Goal: Check status: Check status

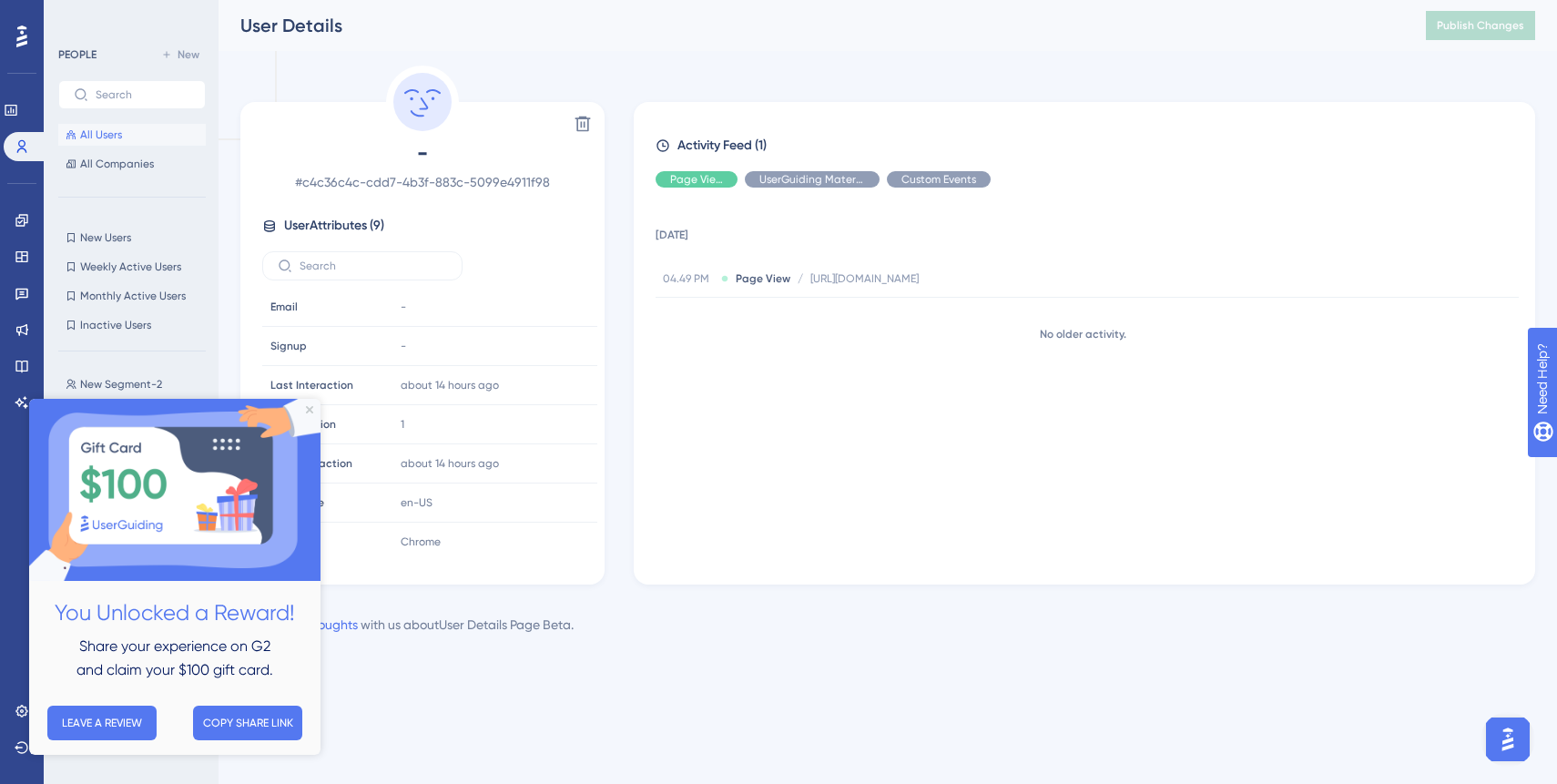
scroll to position [84, 0]
click at [636, 289] on div "Activity Feed (1) Page View UserGuiding Material Custom Events 7 October 2025 0…" at bounding box center [1083, 343] width 901 height 482
click at [127, 135] on button "All Users" at bounding box center [131, 134] width 147 height 22
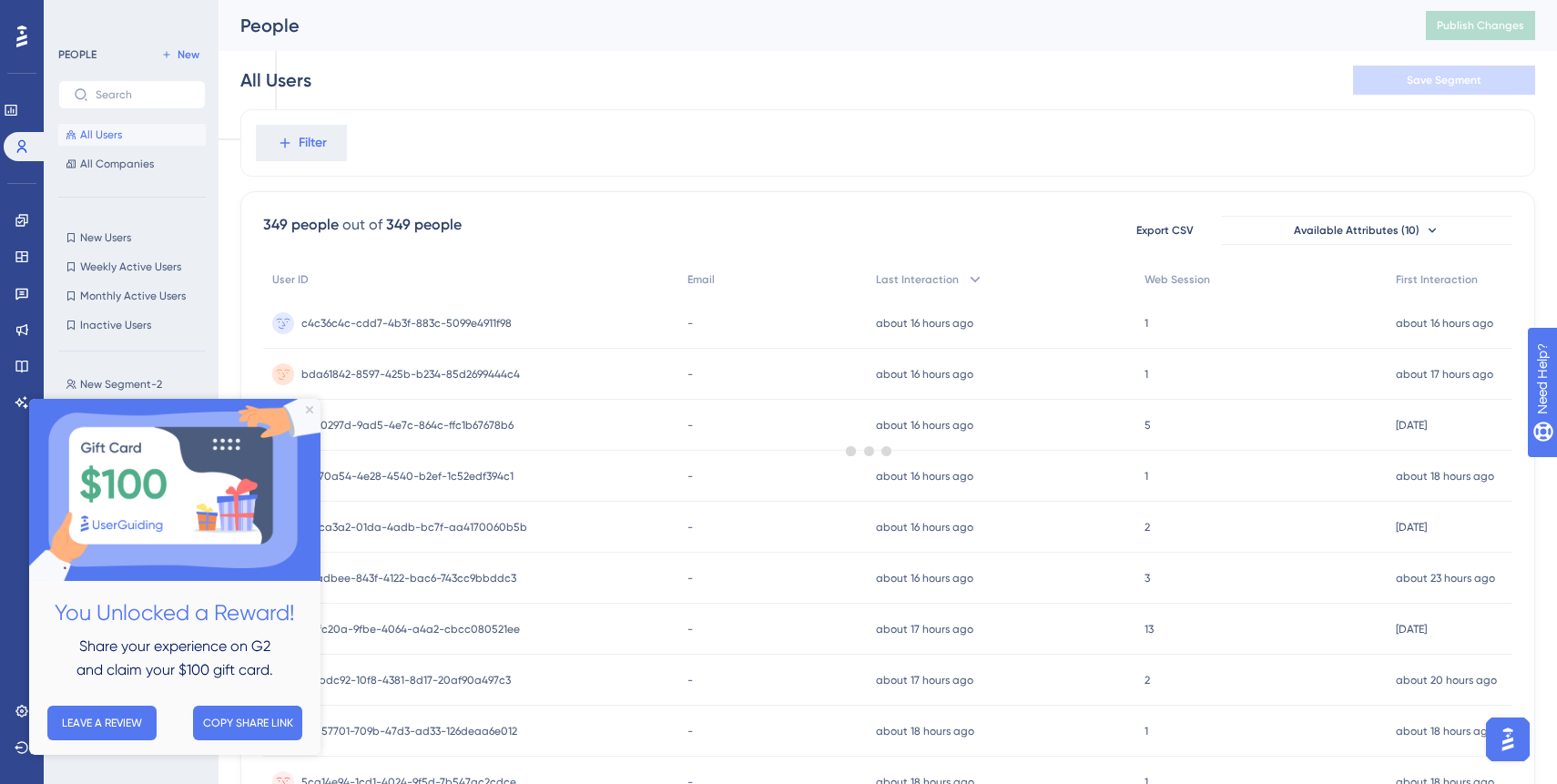
click at [303, 146] on div at bounding box center [870, 450] width 1375 height 653
click at [314, 142] on span "Filter" at bounding box center [313, 142] width 28 height 22
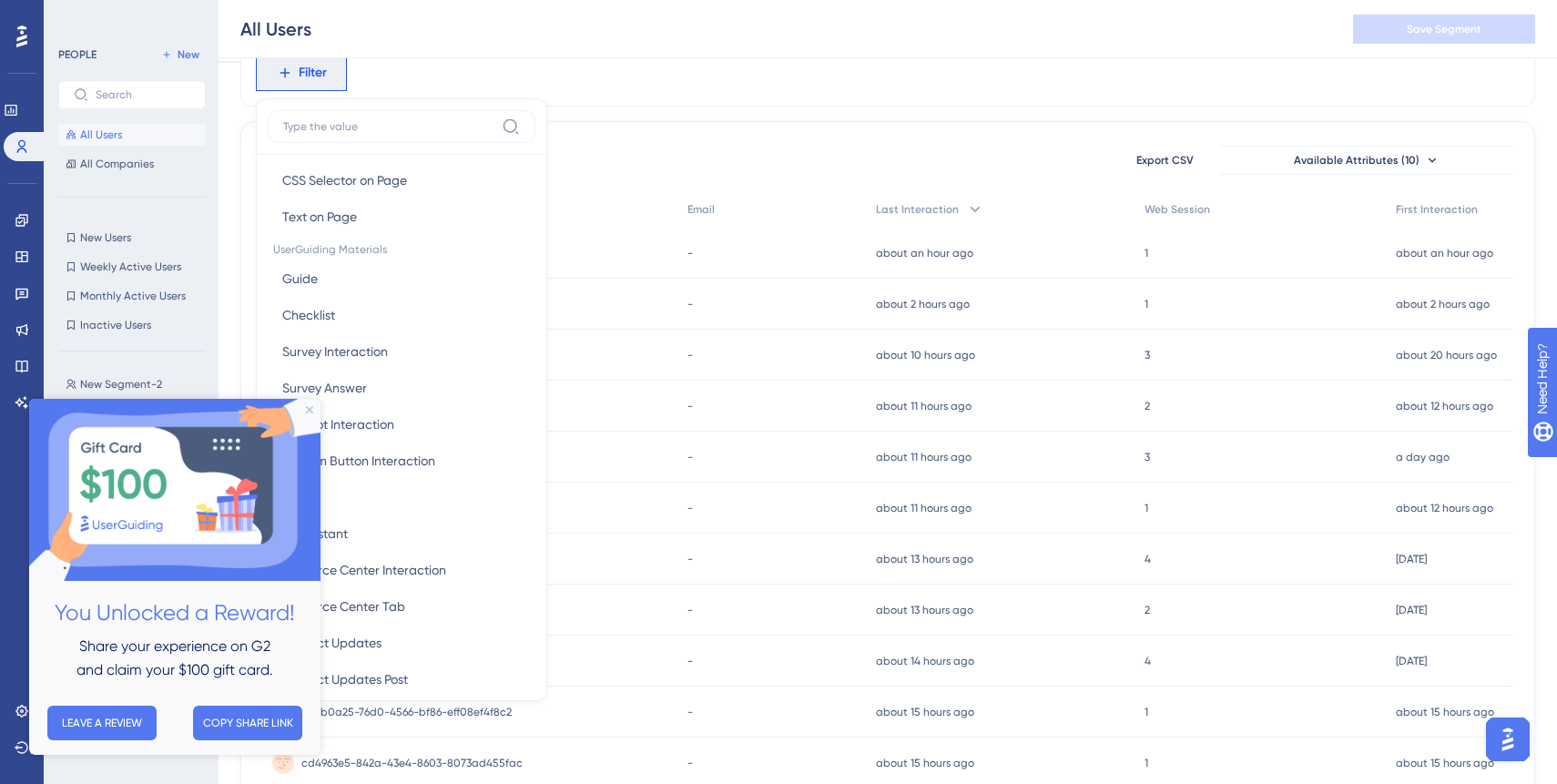
scroll to position [230, 0]
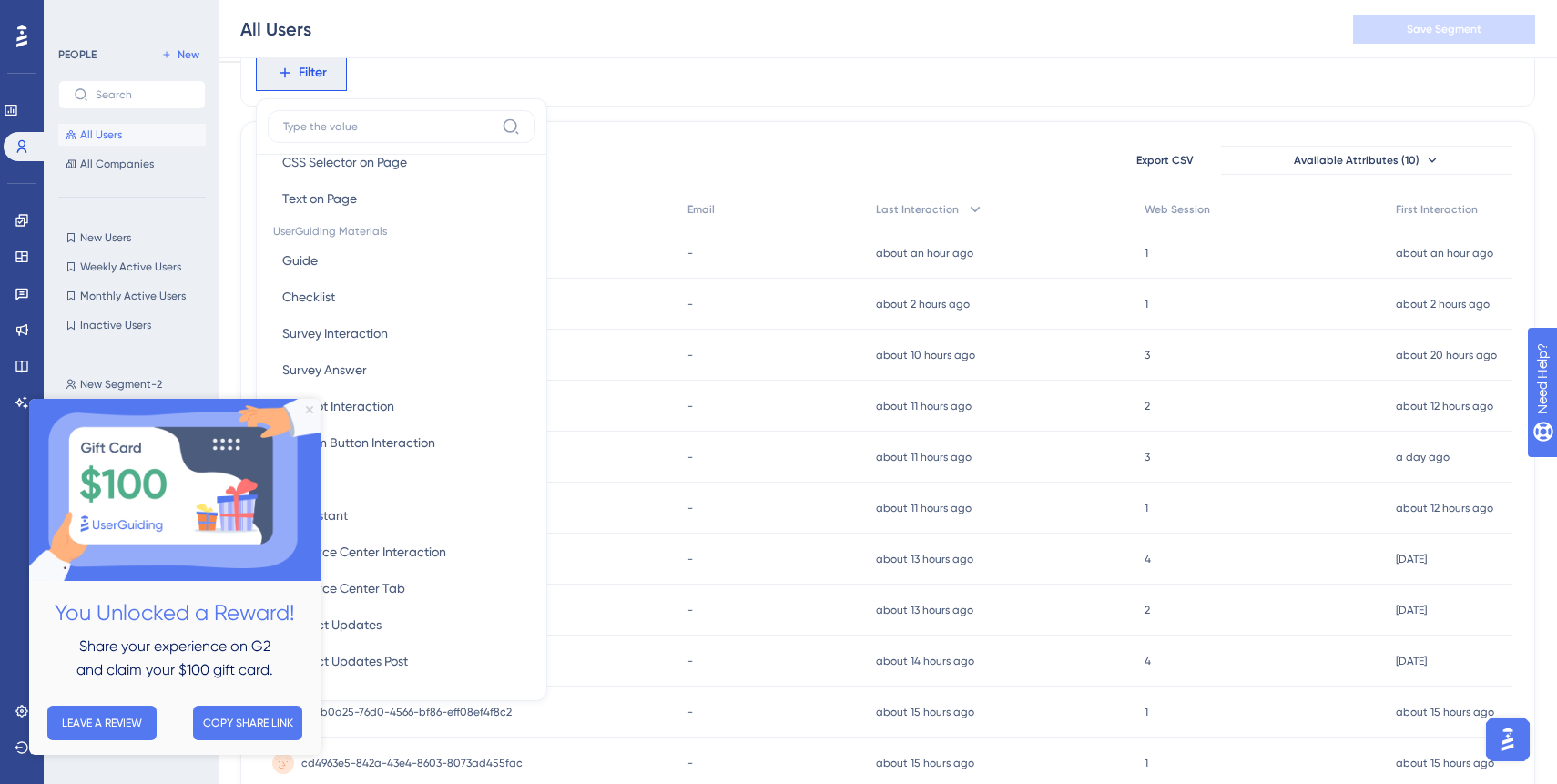
click at [310, 410] on icon "Close Preview" at bounding box center [310, 410] width 8 height 8
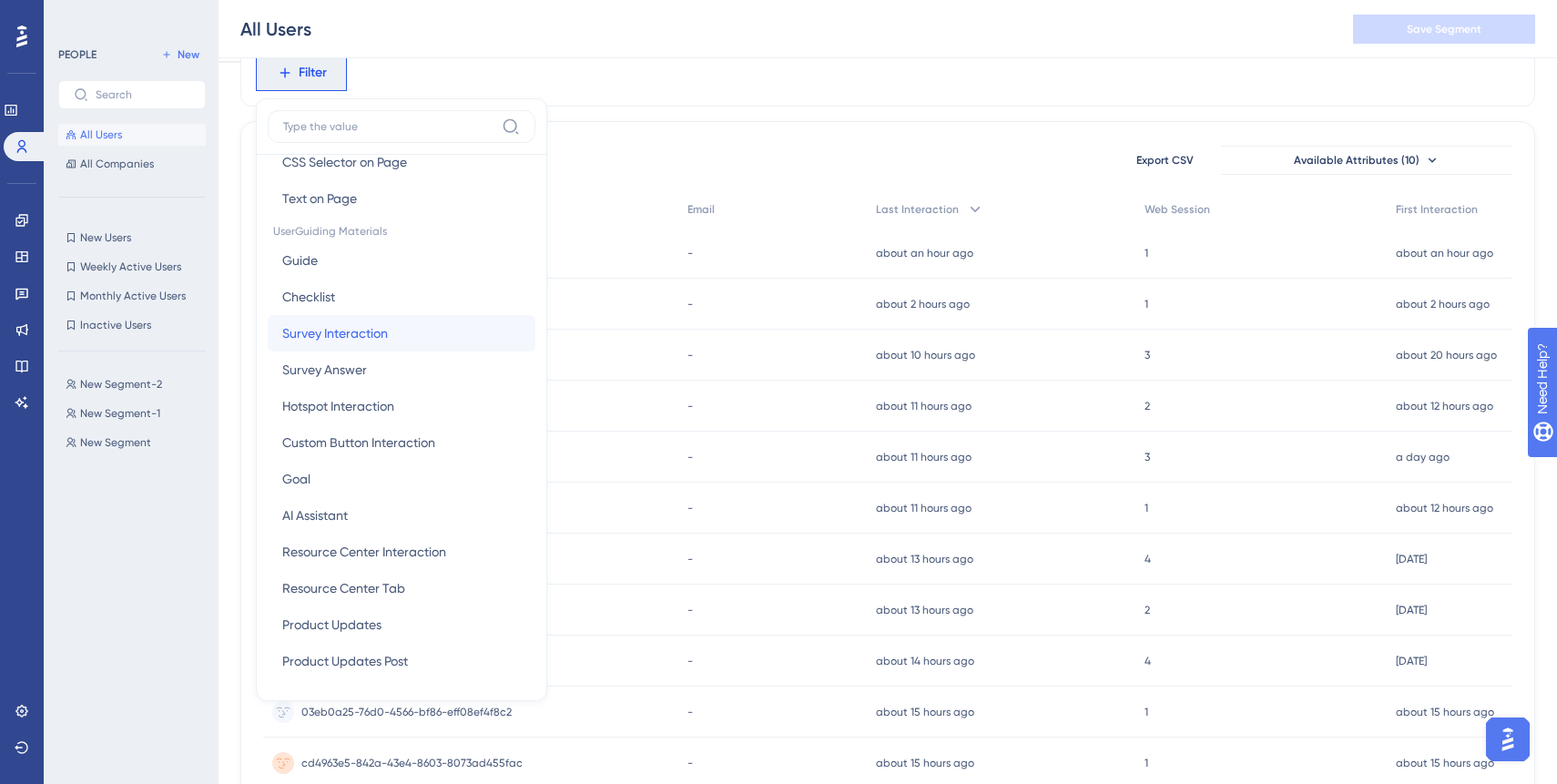
click at [358, 336] on span "Survey Interaction" at bounding box center [334, 332] width 105 height 22
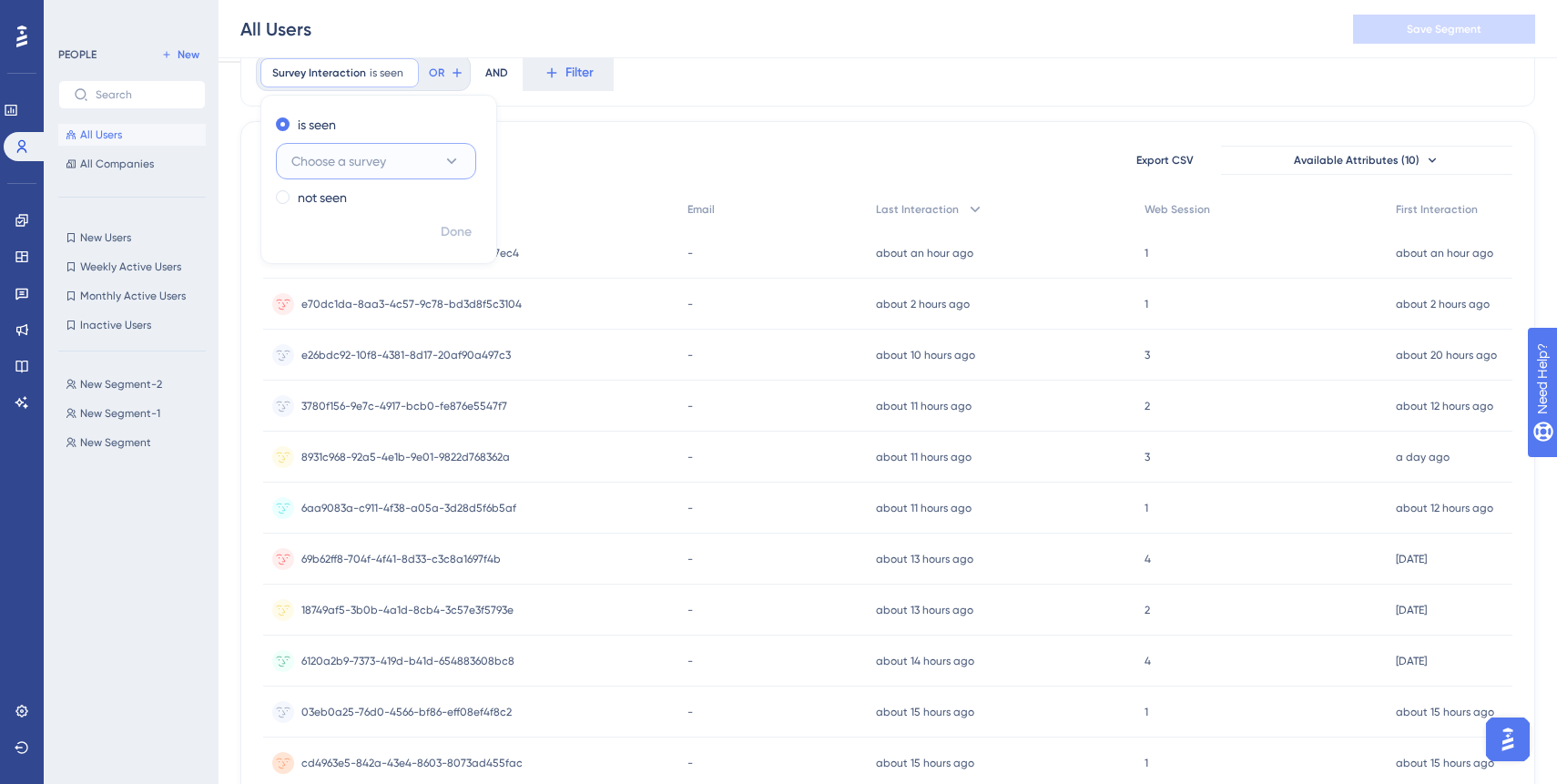
click at [376, 158] on span "Choose a survey" at bounding box center [339, 160] width 95 height 22
click at [381, 74] on span "is seen" at bounding box center [385, 72] width 33 height 14
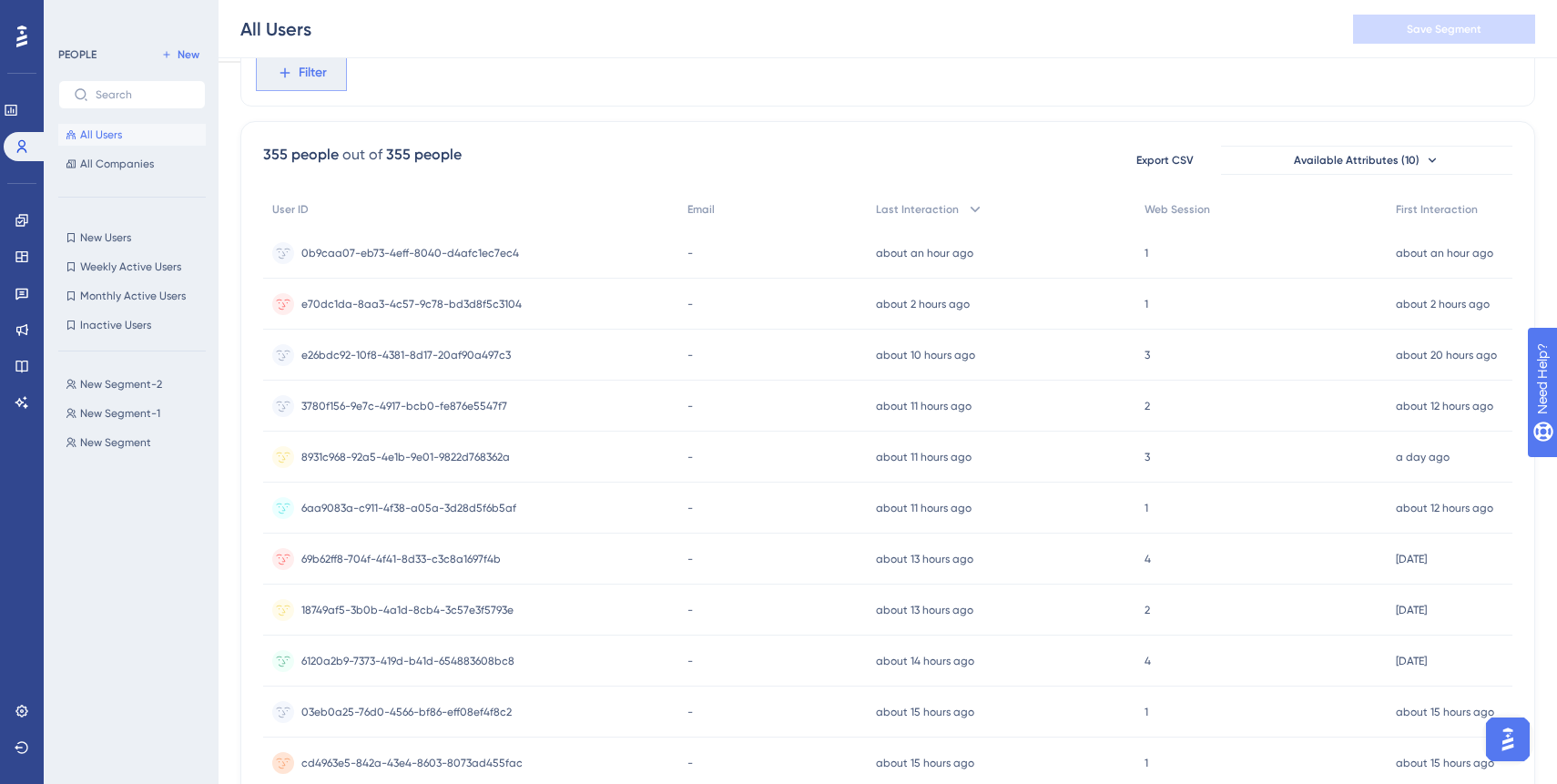
click at [321, 77] on span "Filter" at bounding box center [313, 72] width 28 height 22
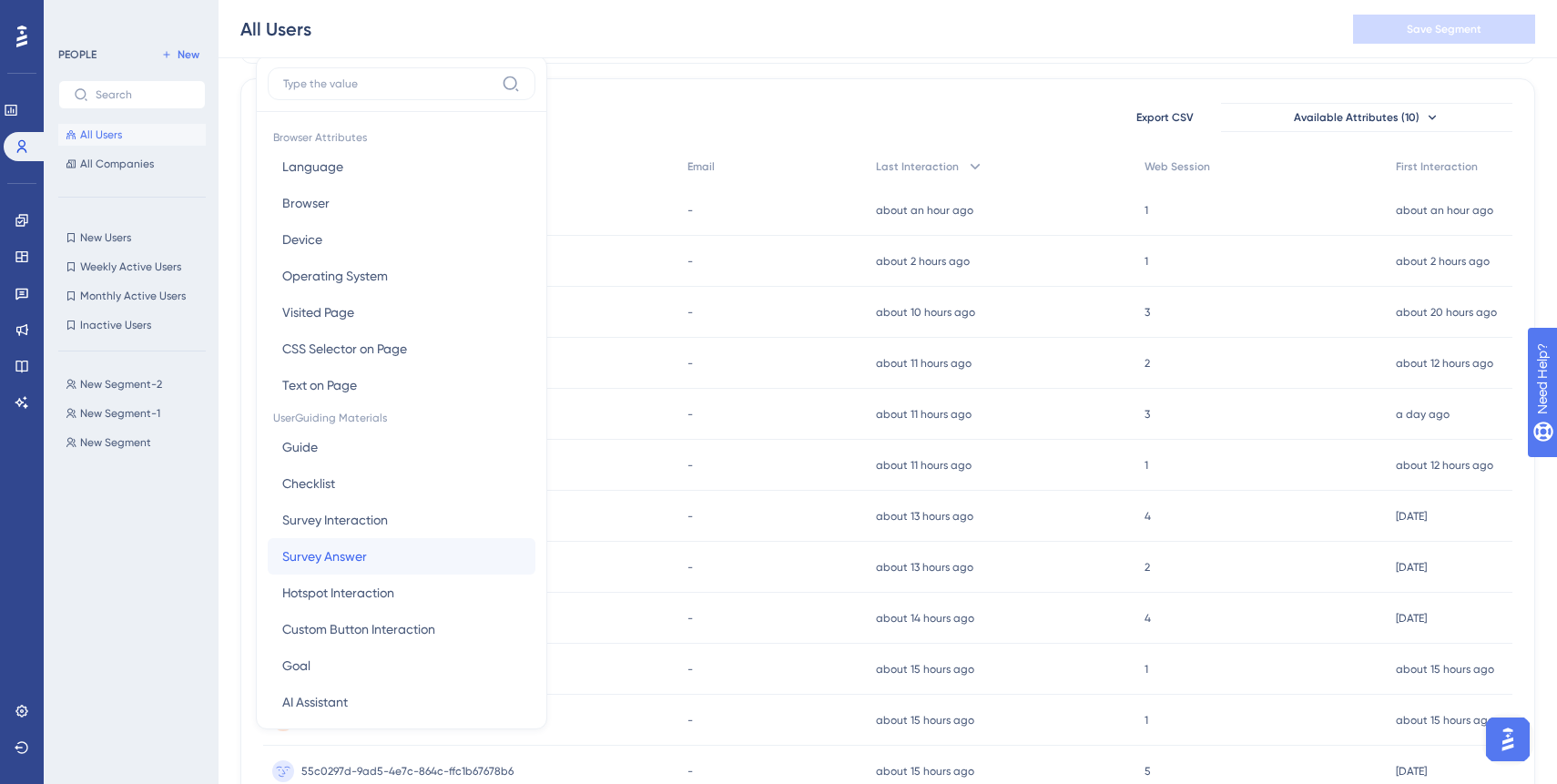
click at [380, 551] on button "Survey Answer Survey Answer" at bounding box center [402, 556] width 268 height 36
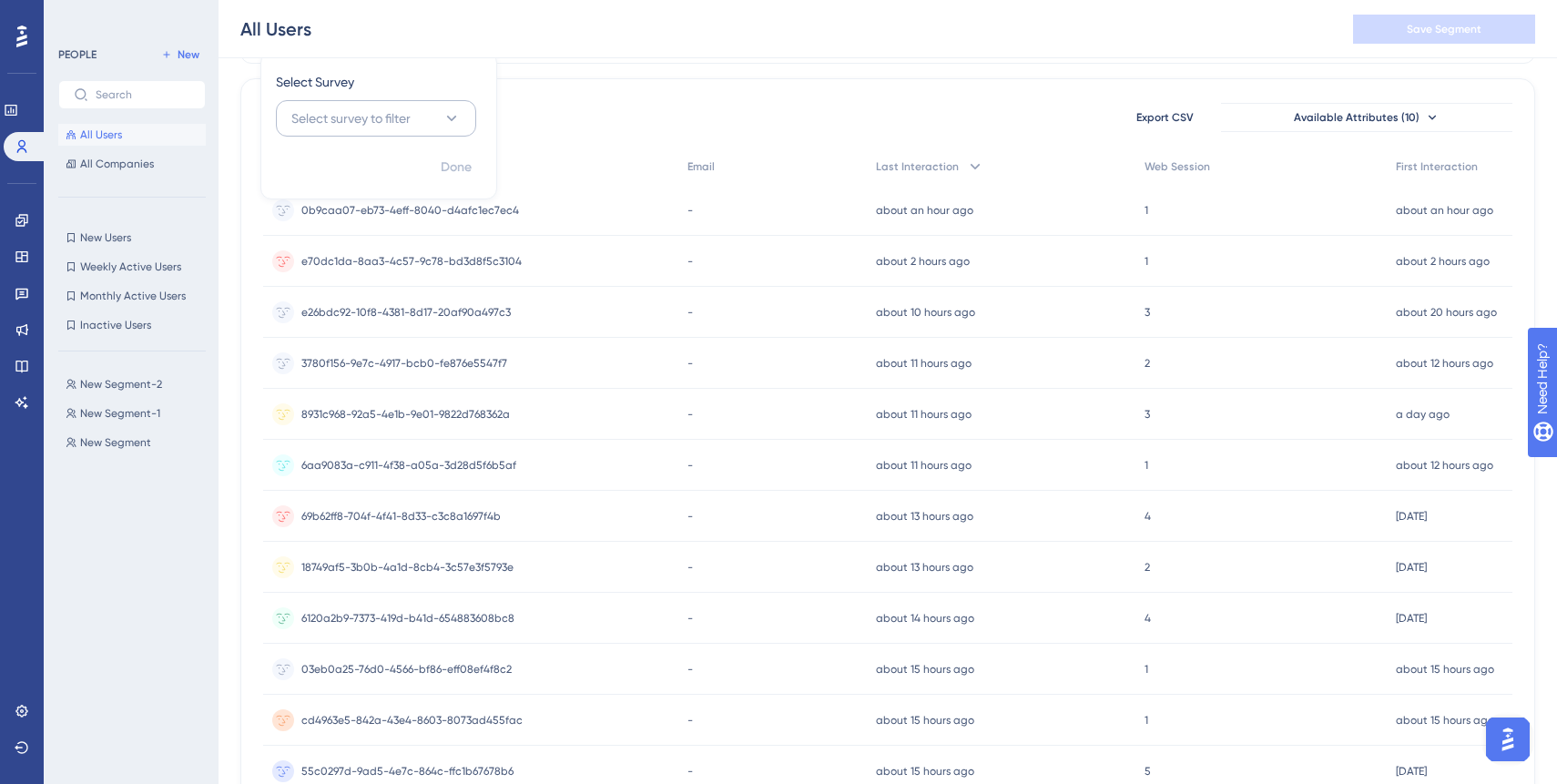
click at [415, 121] on button "Select survey to filter" at bounding box center [376, 118] width 200 height 36
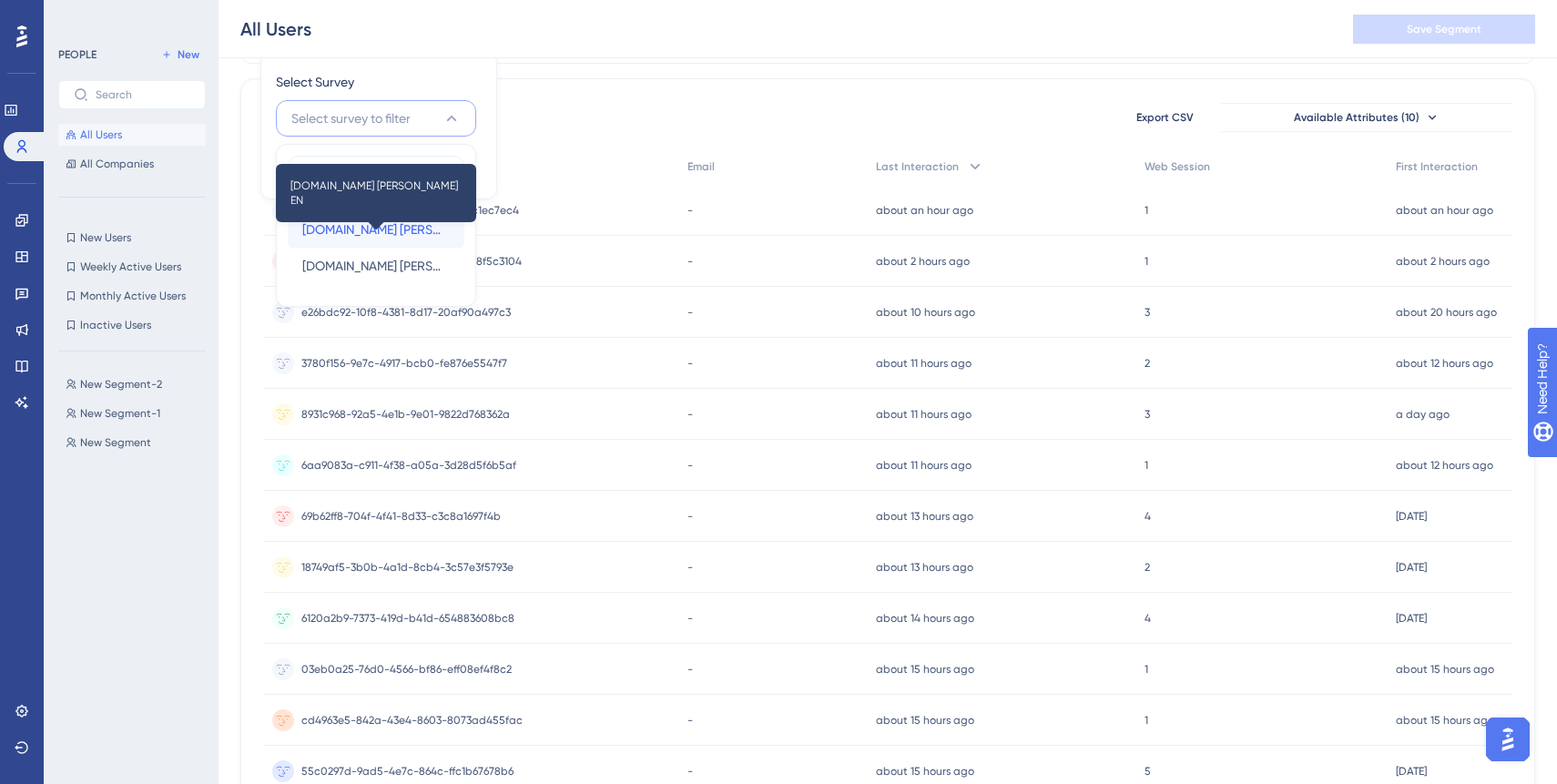
click at [397, 237] on span "Laike.me primo acquisto EN" at bounding box center [375, 229] width 147 height 22
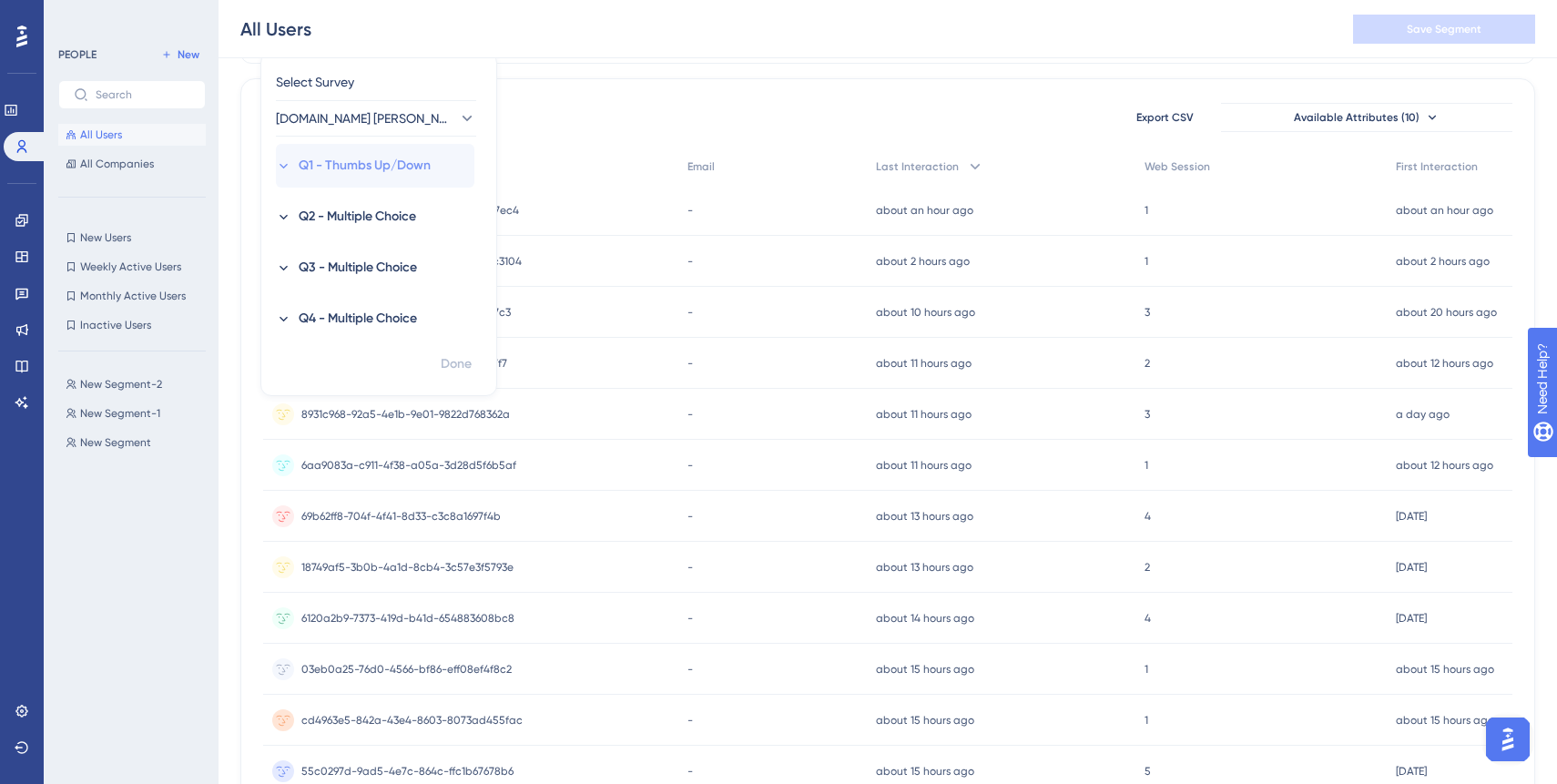
click at [284, 164] on icon at bounding box center [284, 166] width 15 height 15
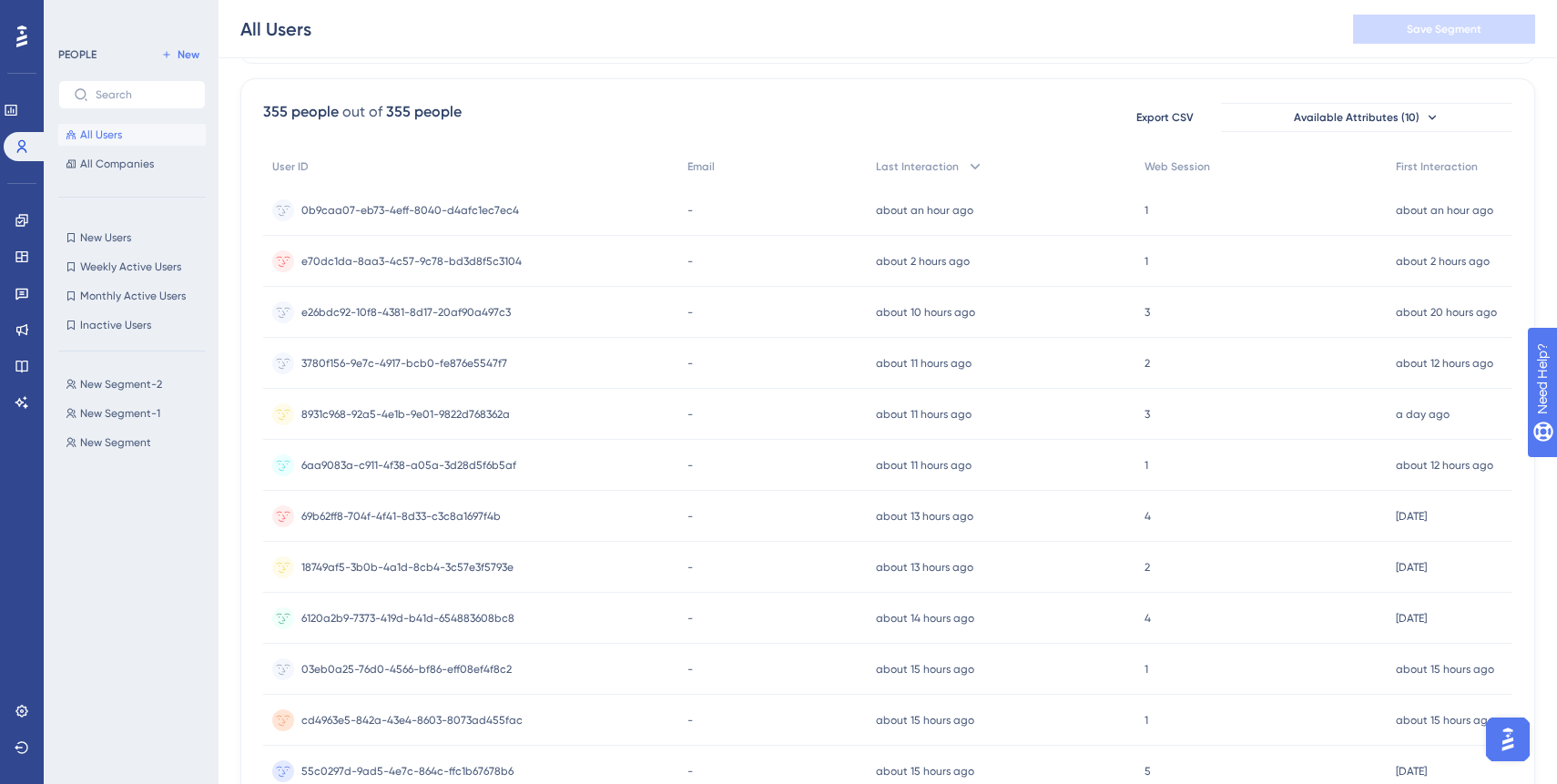
scroll to position [0, 0]
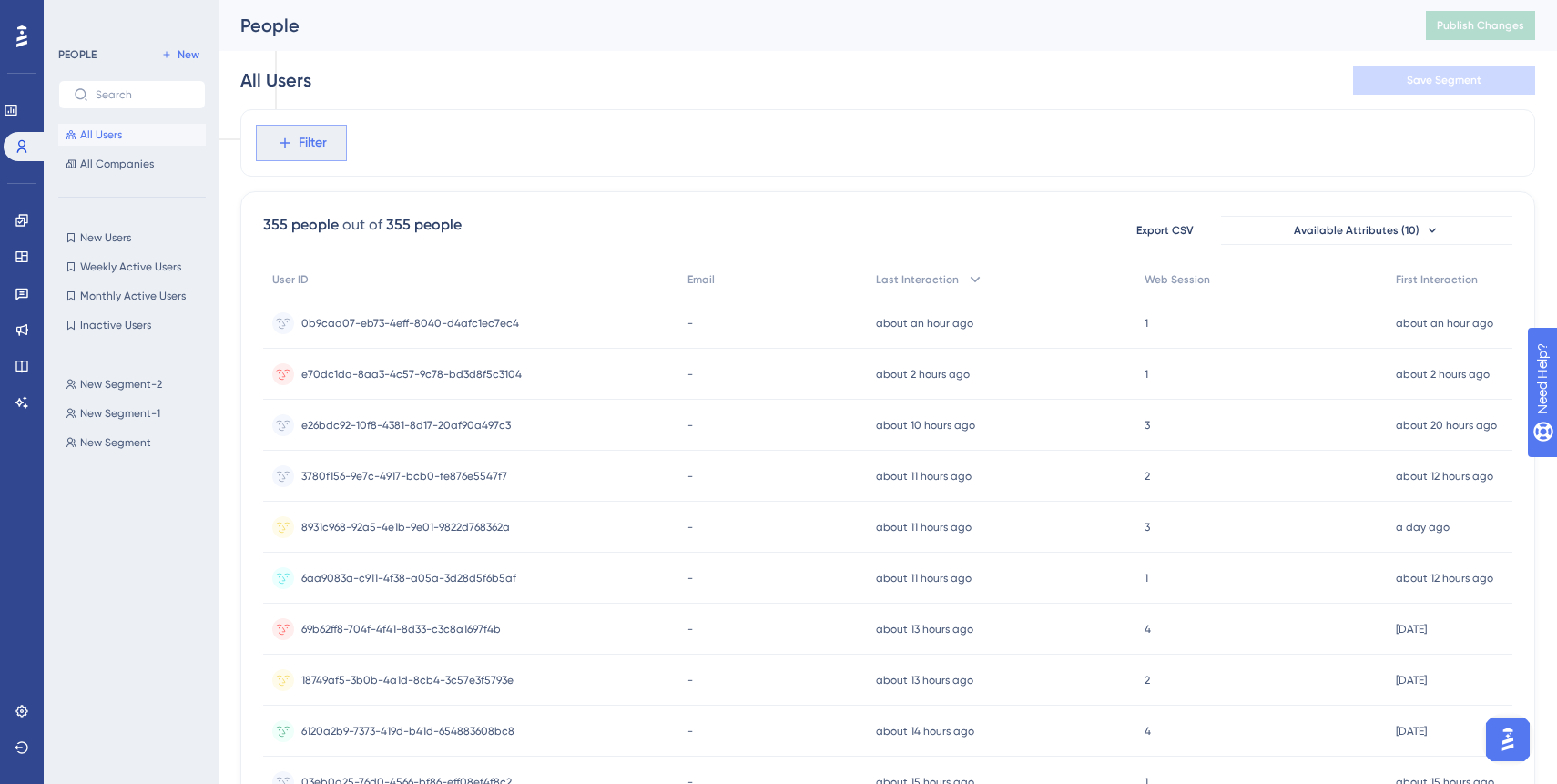
click at [322, 141] on span "Filter" at bounding box center [313, 142] width 28 height 22
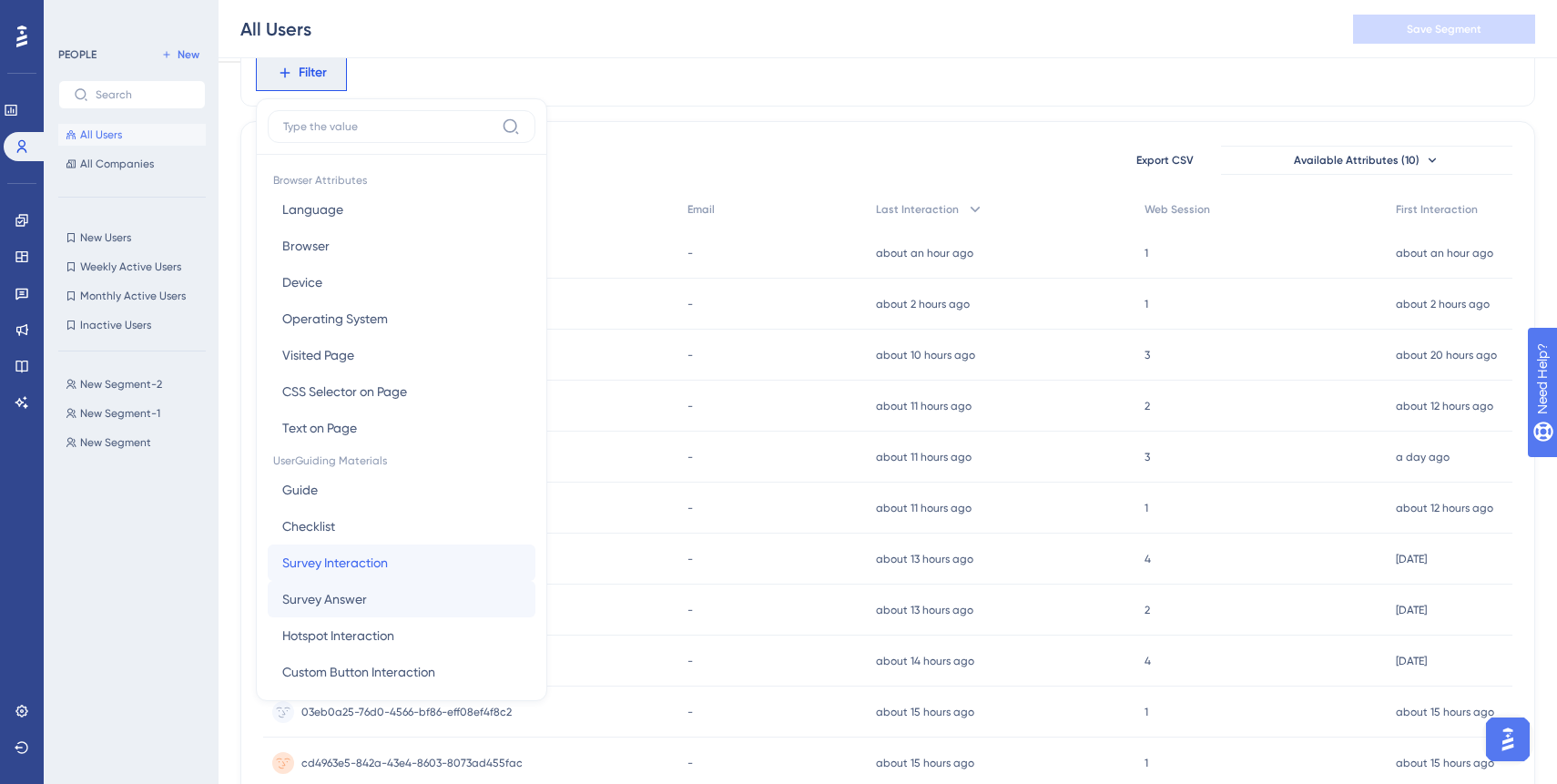
drag, startPoint x: 388, startPoint y: 558, endPoint x: 381, endPoint y: 597, distance: 39.6
click at [381, 598] on div "Guide Guide Checklist Checklist Survey Interaction Survey Interaction Survey An…" at bounding box center [402, 726] width 268 height 510
click at [377, 597] on button "Survey Answer Survey Answer" at bounding box center [402, 599] width 268 height 36
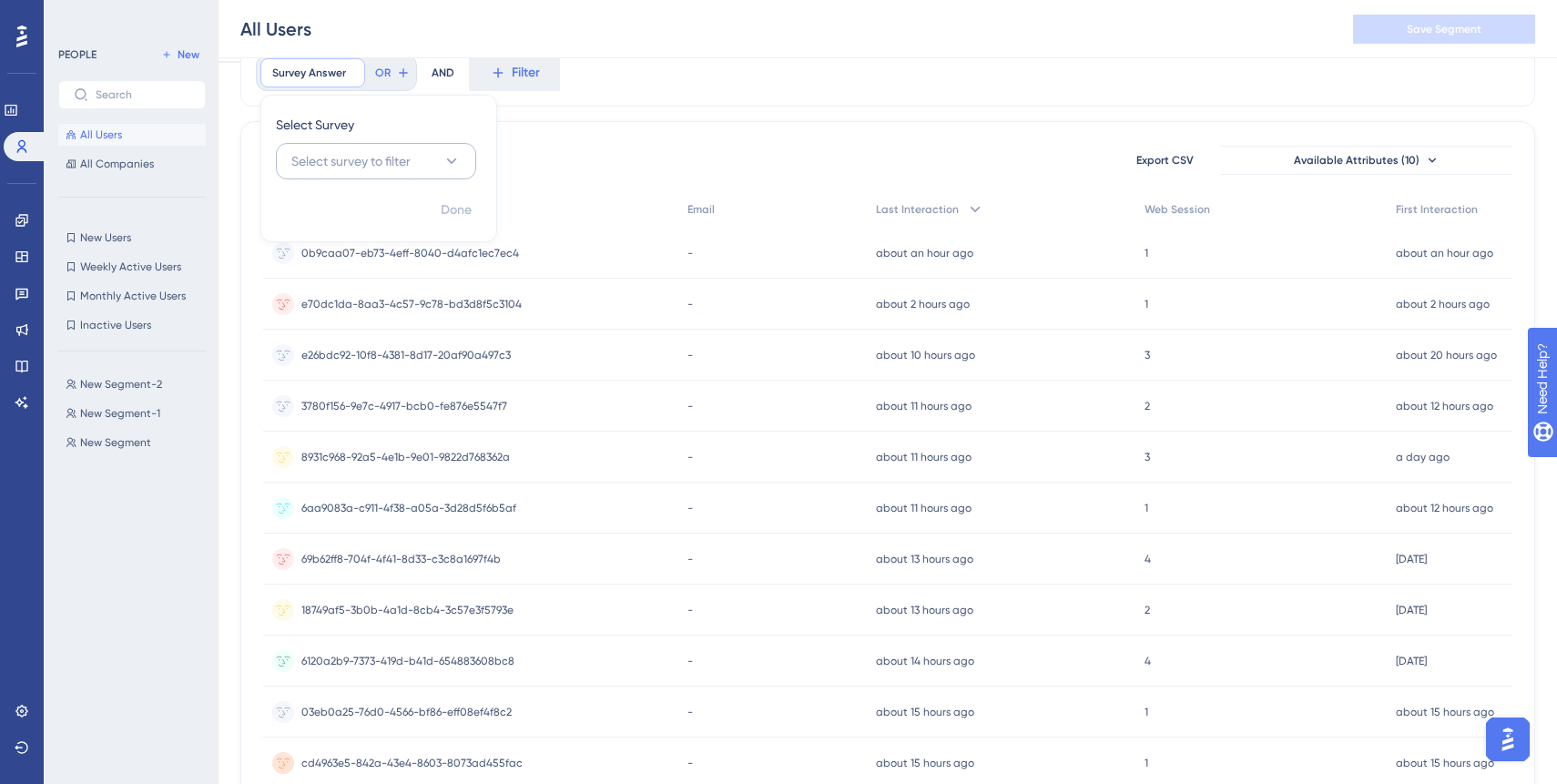
click at [419, 165] on button "Select survey to filter" at bounding box center [376, 161] width 200 height 36
type input "primo"
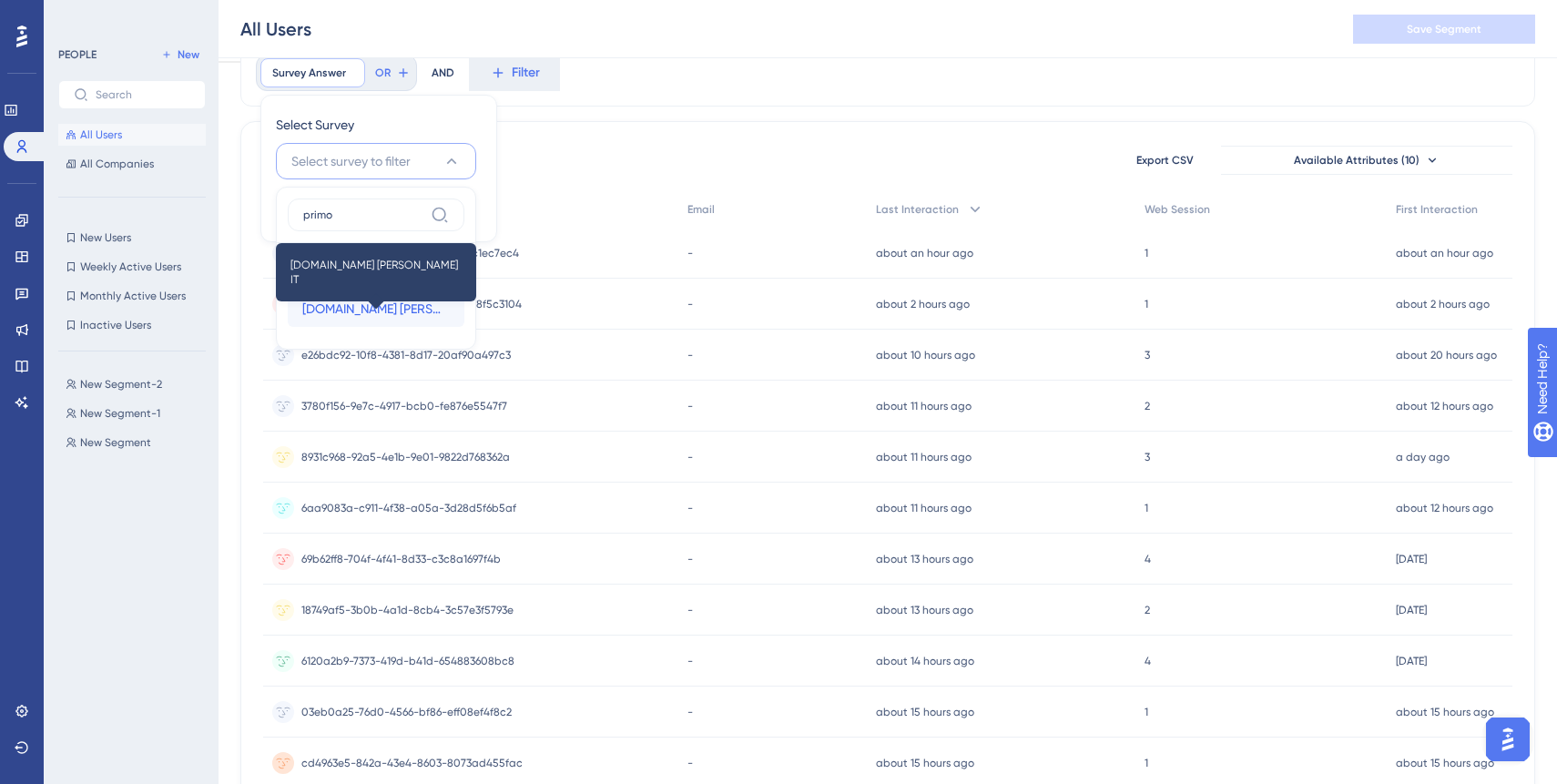
click at [390, 312] on span "Laike.me primo acquisto IT" at bounding box center [375, 308] width 147 height 22
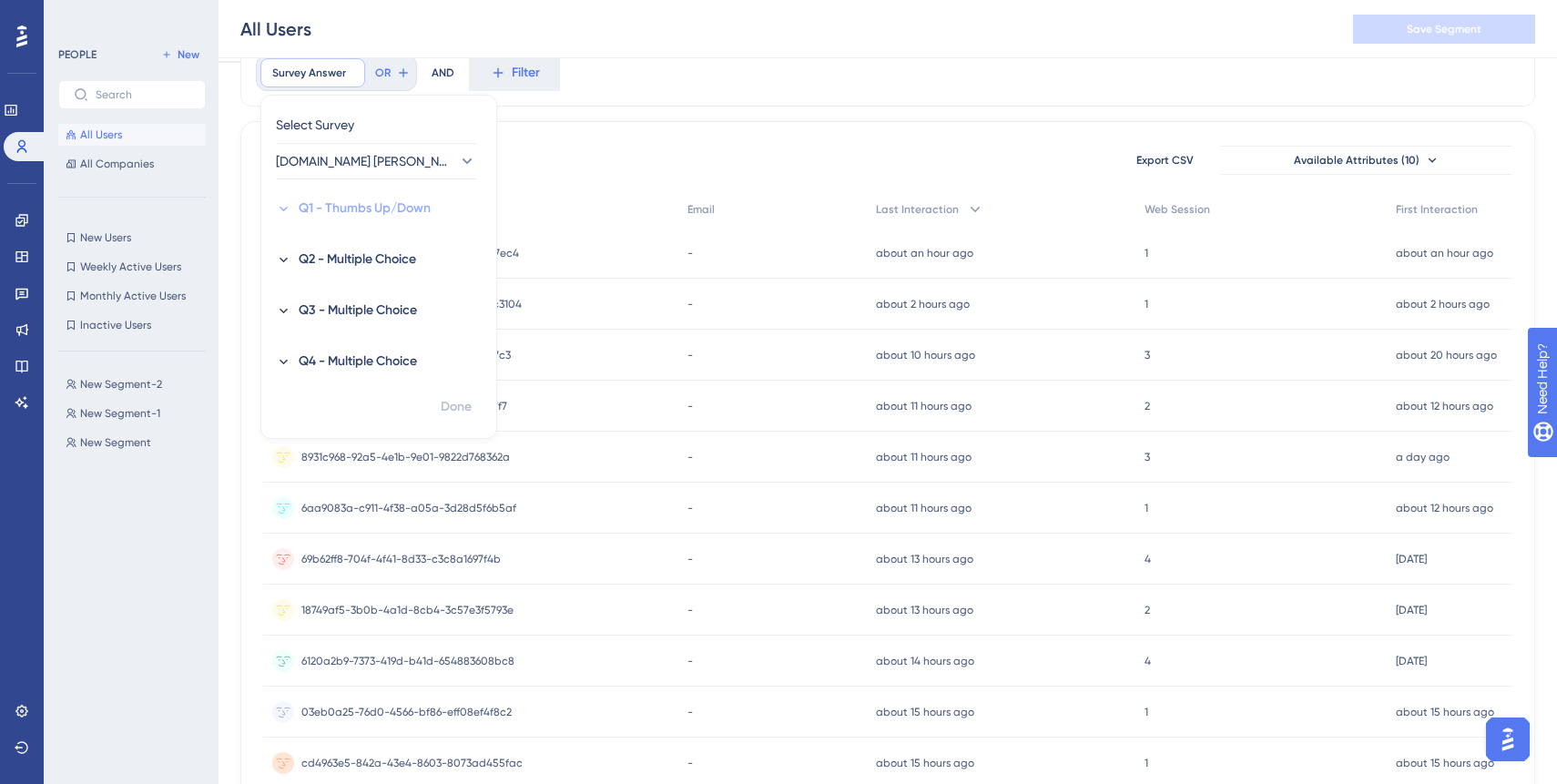
click at [280, 209] on icon at bounding box center [284, 209] width 15 height 15
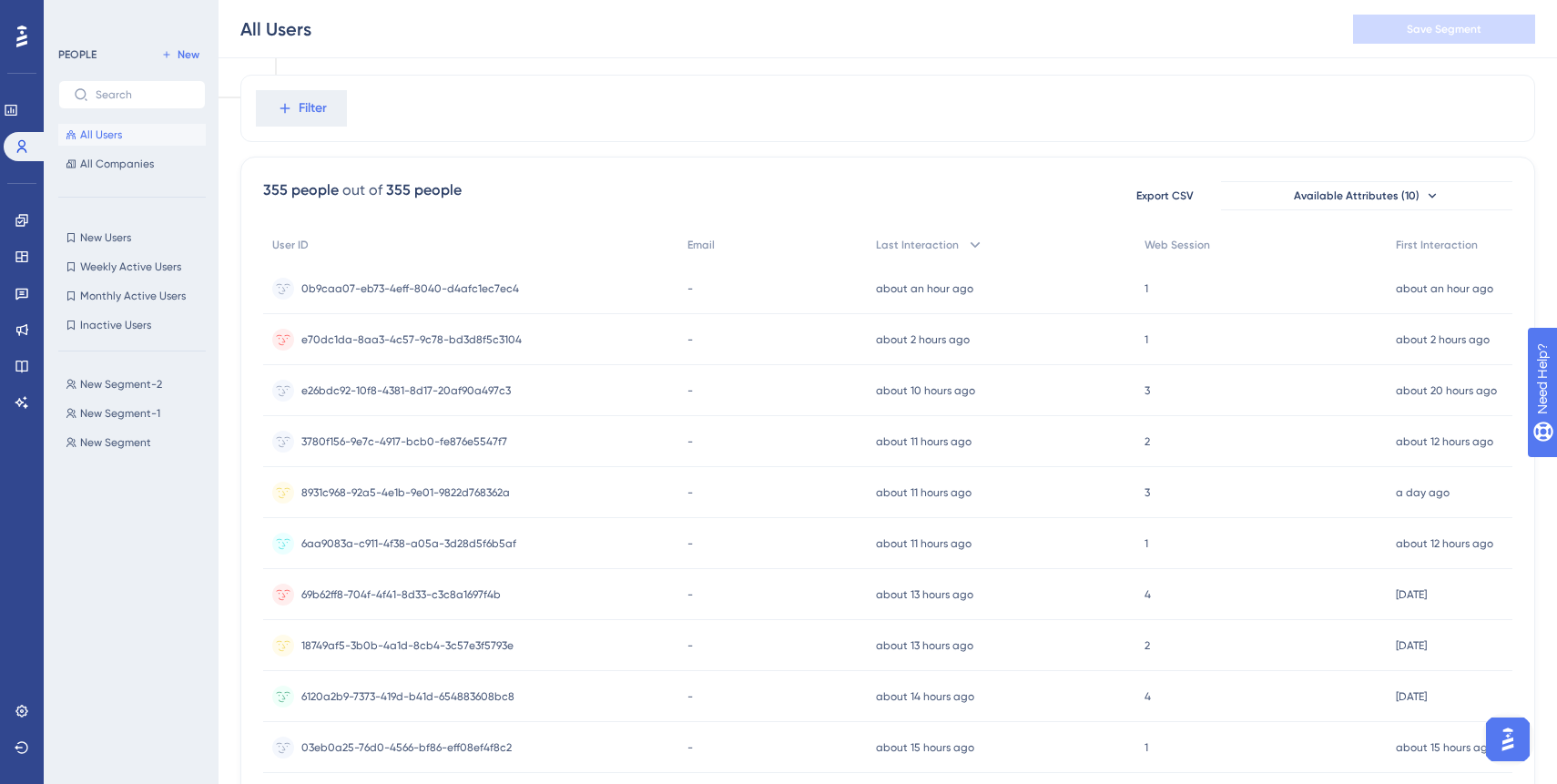
scroll to position [0, 0]
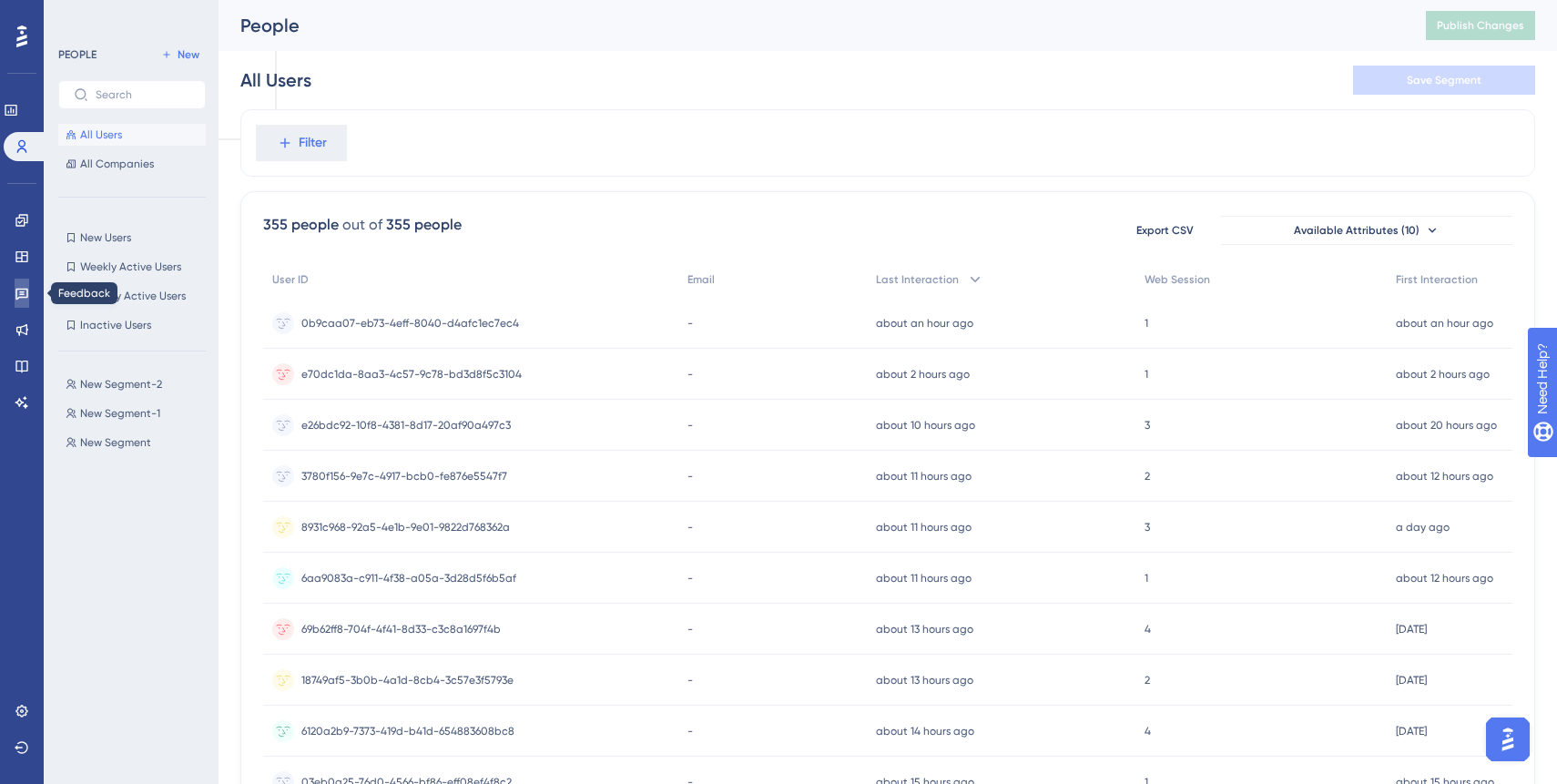
click at [17, 299] on icon at bounding box center [21, 292] width 14 height 14
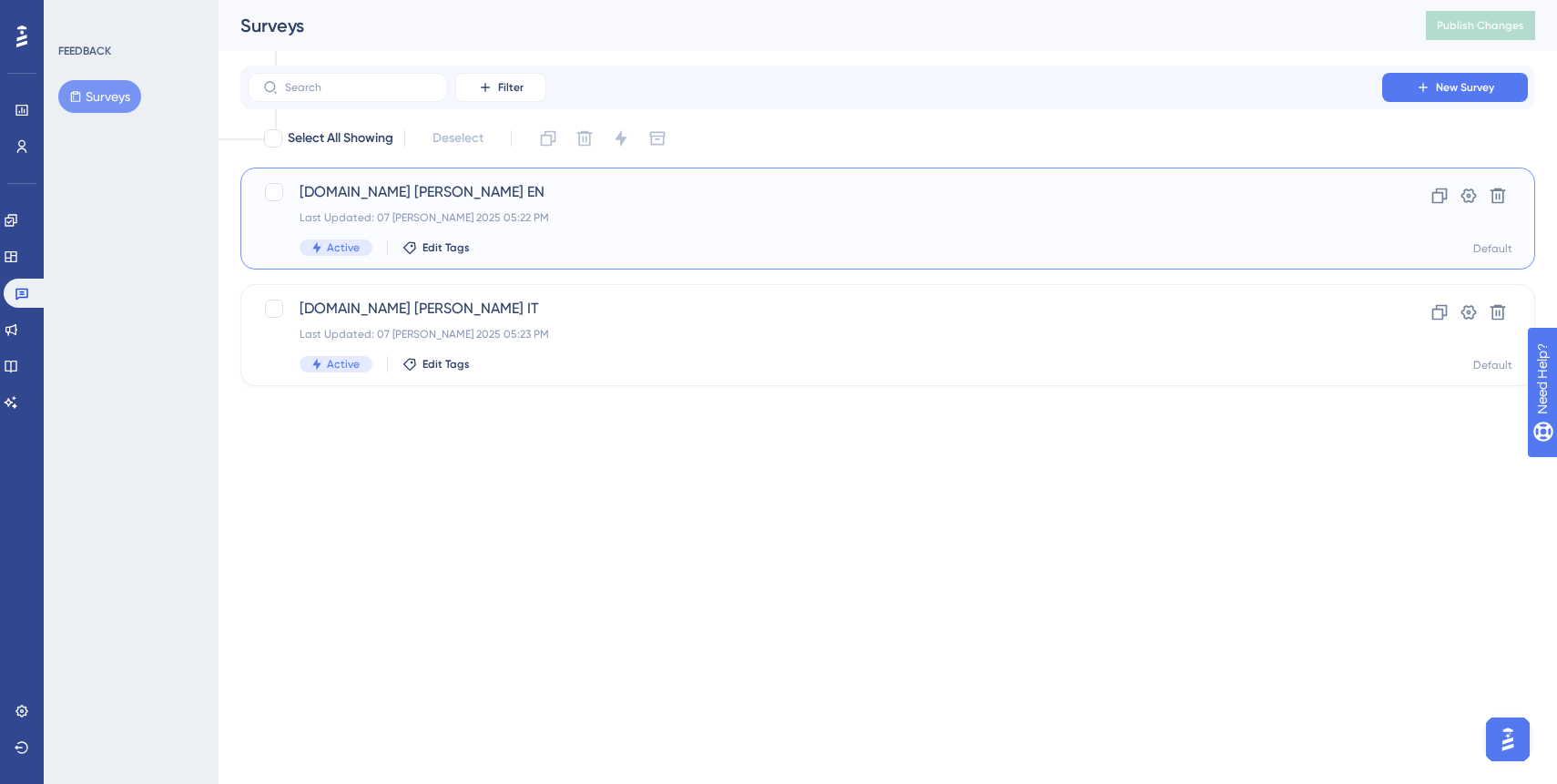
click at [551, 233] on div "Laike.me primo acquisto EN Last Updated: 07 ott 2025 05:22 PM Active Edit Tags" at bounding box center [814, 218] width 1030 height 75
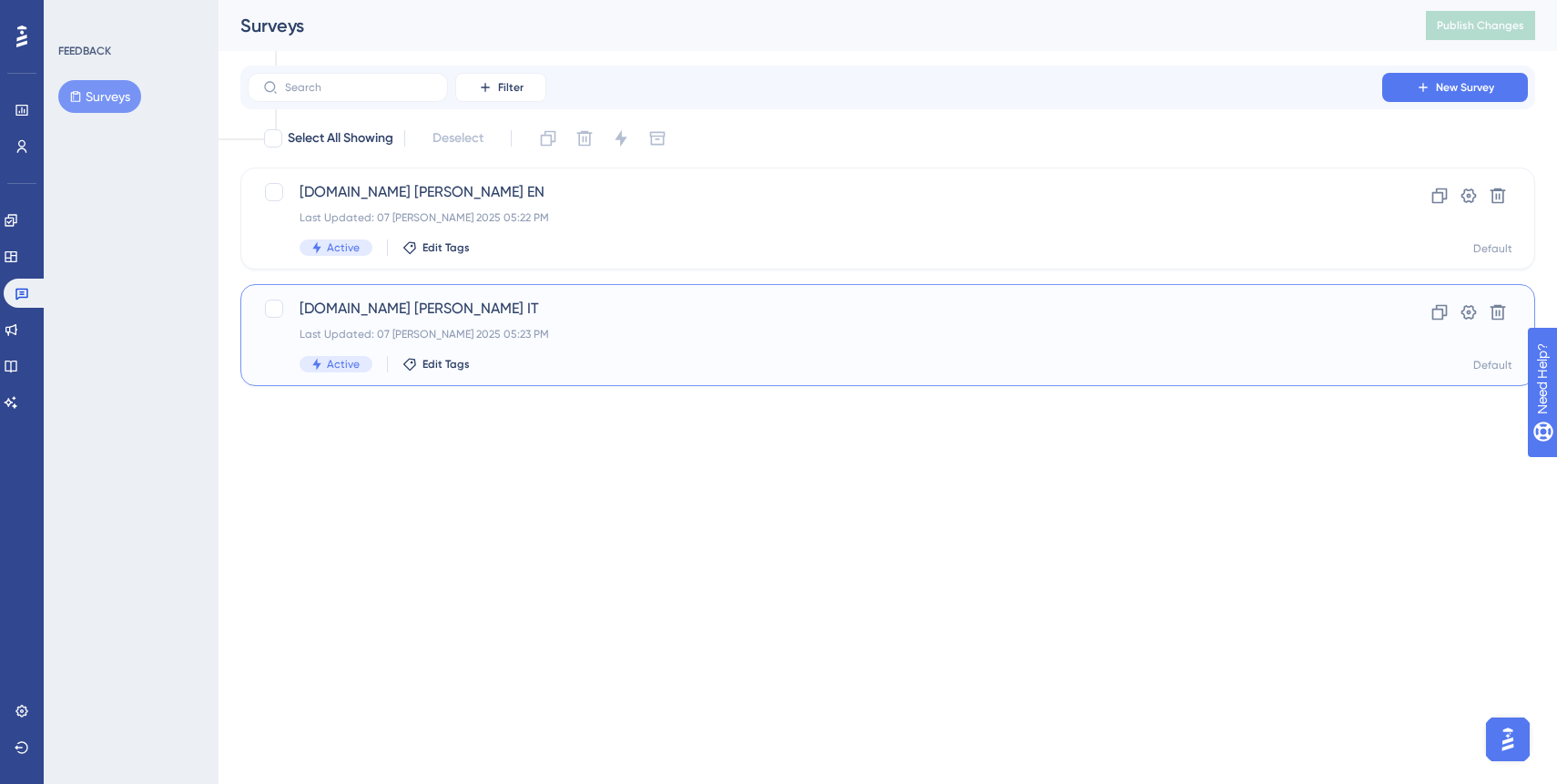
click at [710, 349] on div "Laike.me primo acquisto IT Last Updated: 07 ott 2025 05:23 PM Active Edit Tags" at bounding box center [814, 335] width 1030 height 75
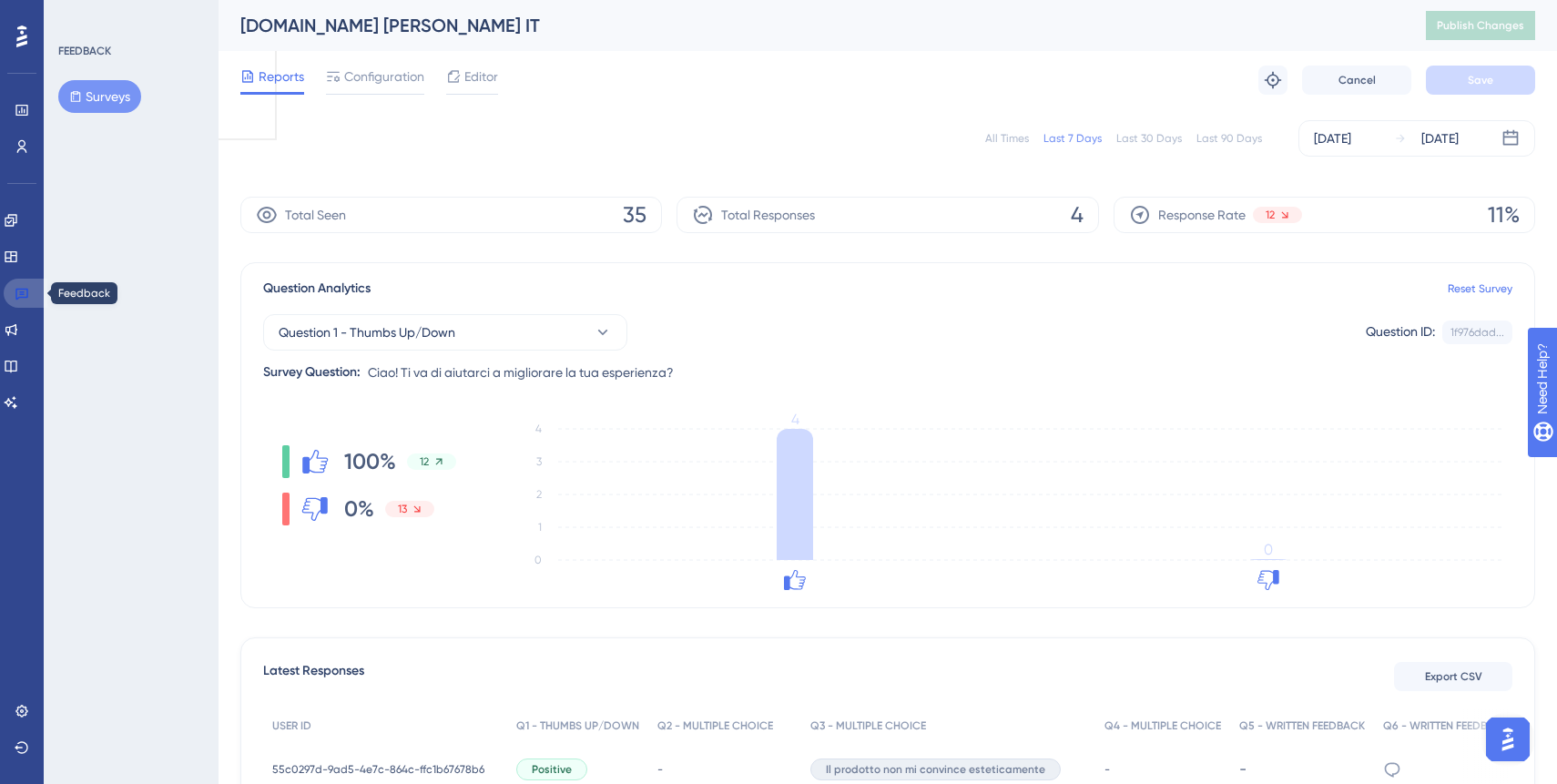
click at [23, 289] on icon at bounding box center [21, 294] width 12 height 11
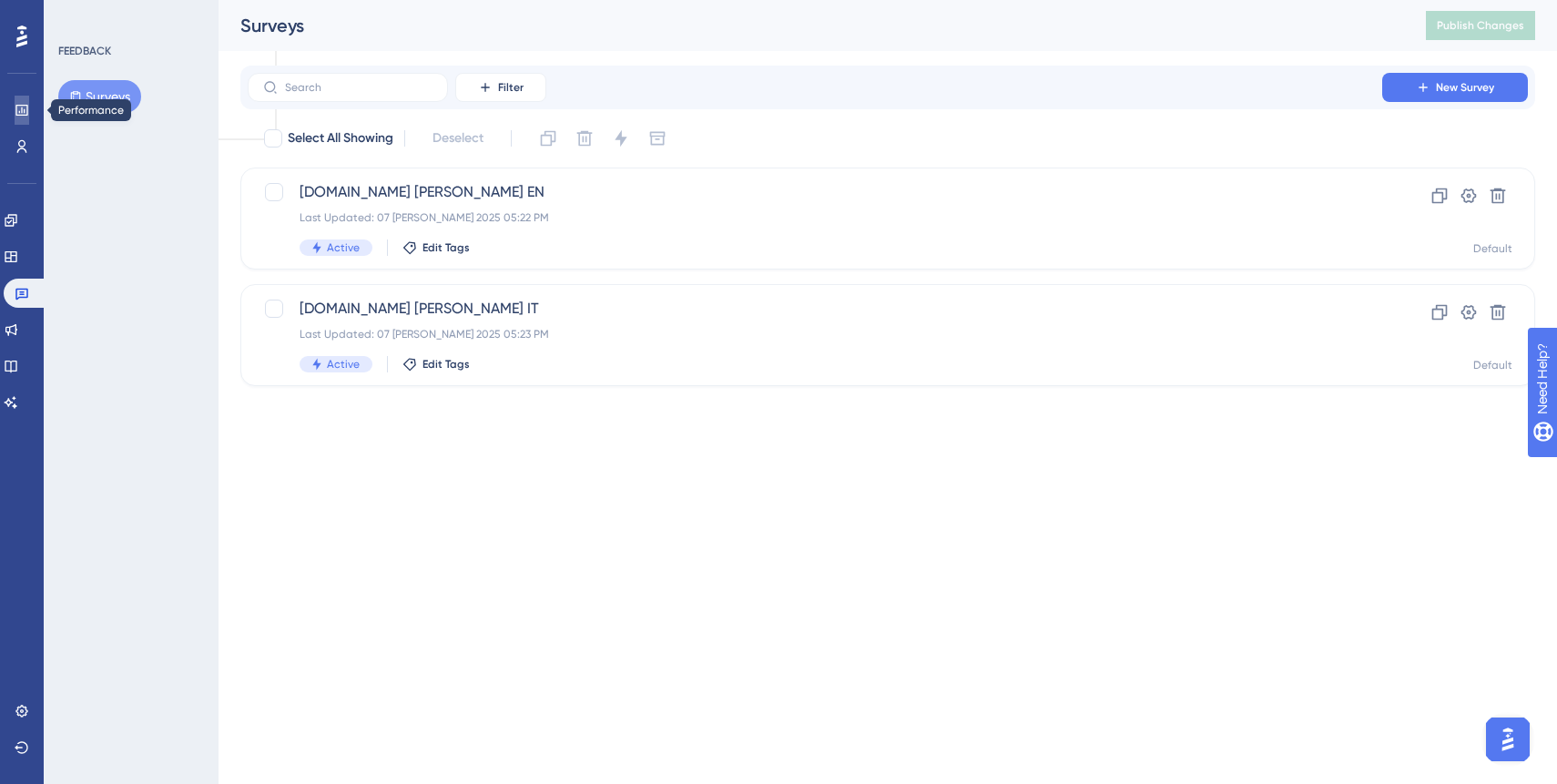
click at [18, 110] on icon at bounding box center [21, 110] width 11 height 11
